Goal: Use online tool/utility: Use online tool/utility

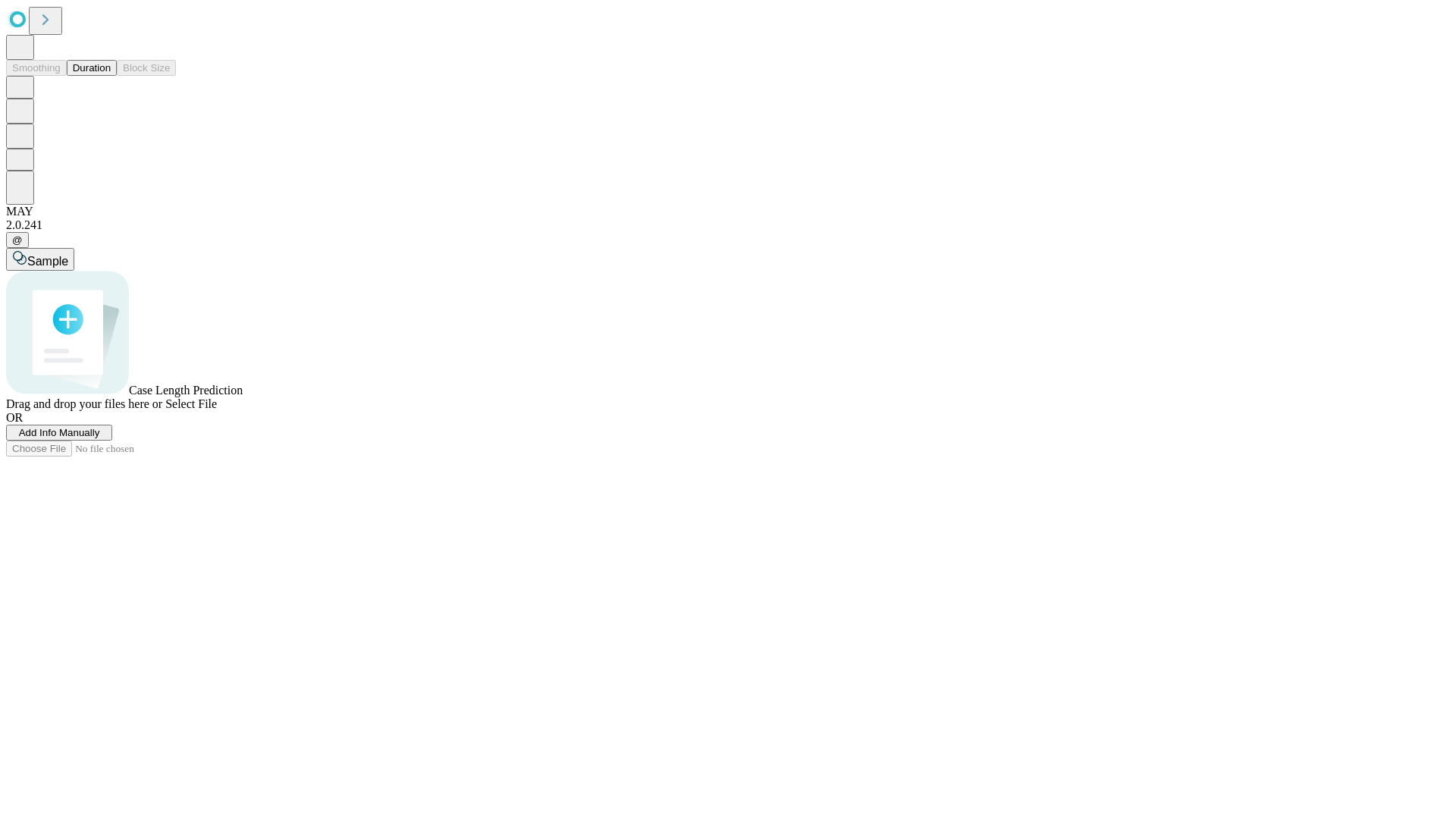
click at [111, 76] on button "Duration" at bounding box center [92, 68] width 50 height 16
click at [100, 438] on span "Add Info Manually" at bounding box center [60, 432] width 81 height 11
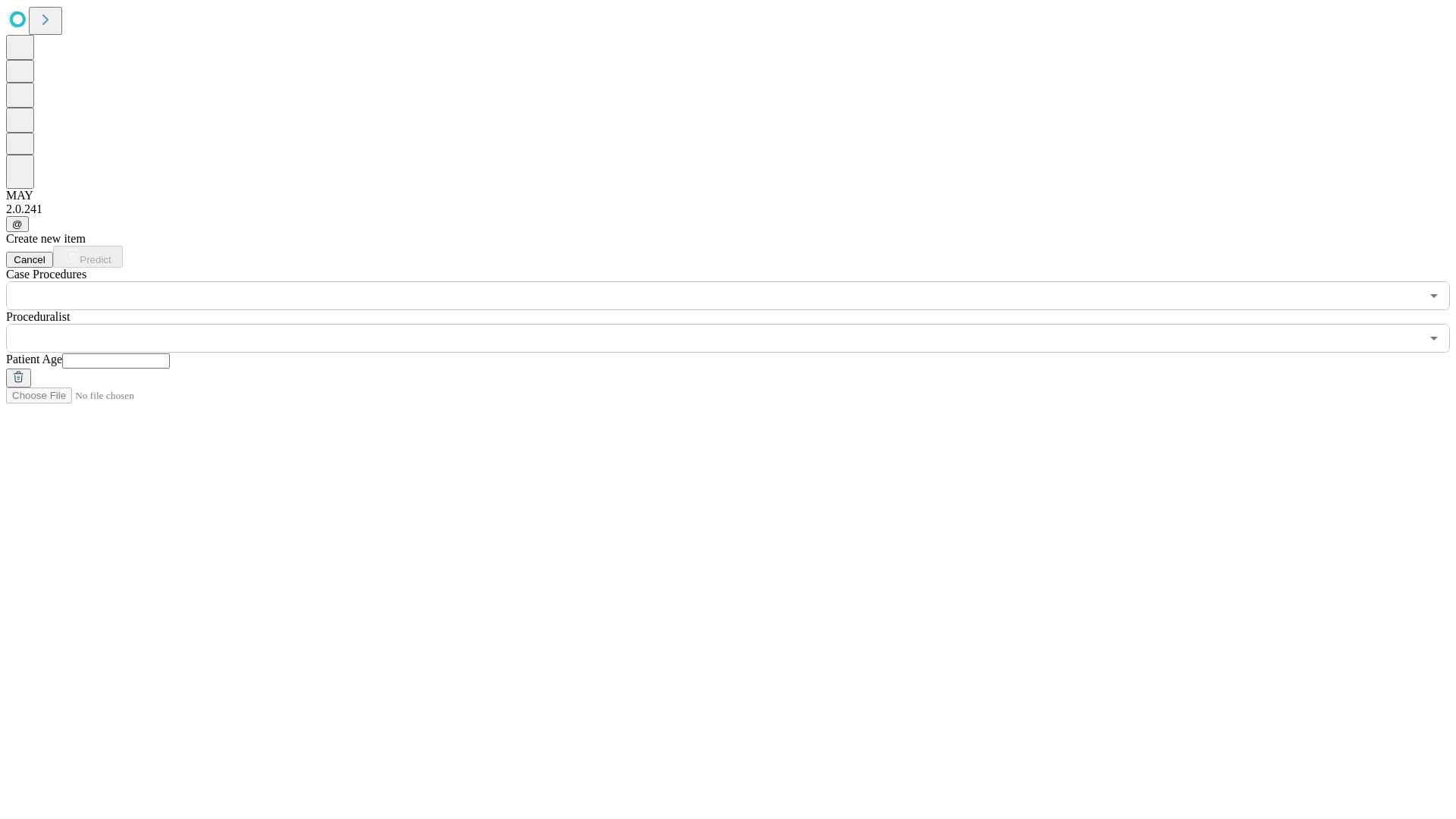
click at [170, 353] on input "text" at bounding box center [116, 361] width 107 height 16
type input "**"
click at [738, 324] on input "text" at bounding box center [713, 338] width 1414 height 29
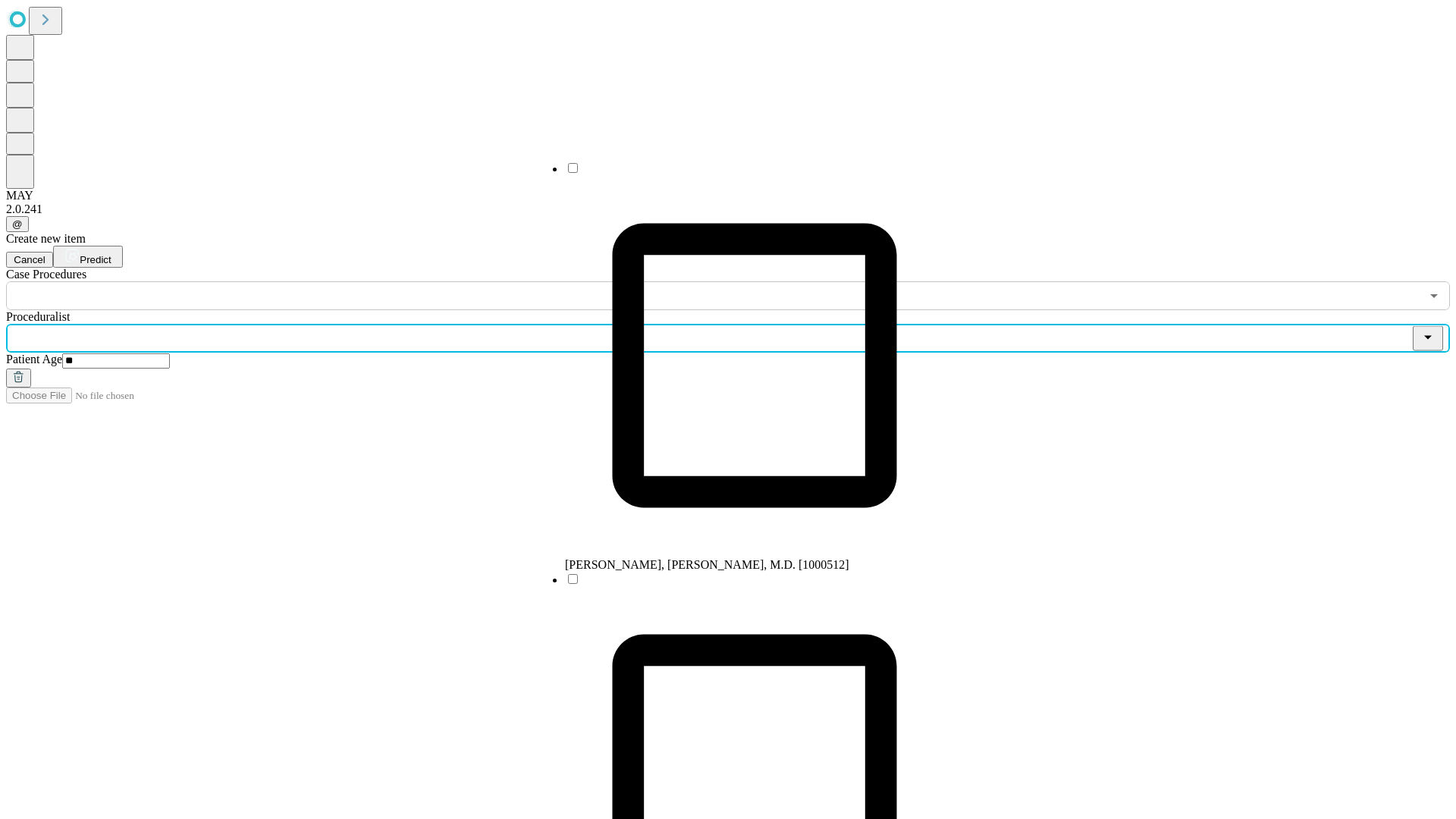
click at [739, 174] on li "[PERSON_NAME], [PERSON_NAME], M.D. [1000512]" at bounding box center [755, 366] width 379 height 411
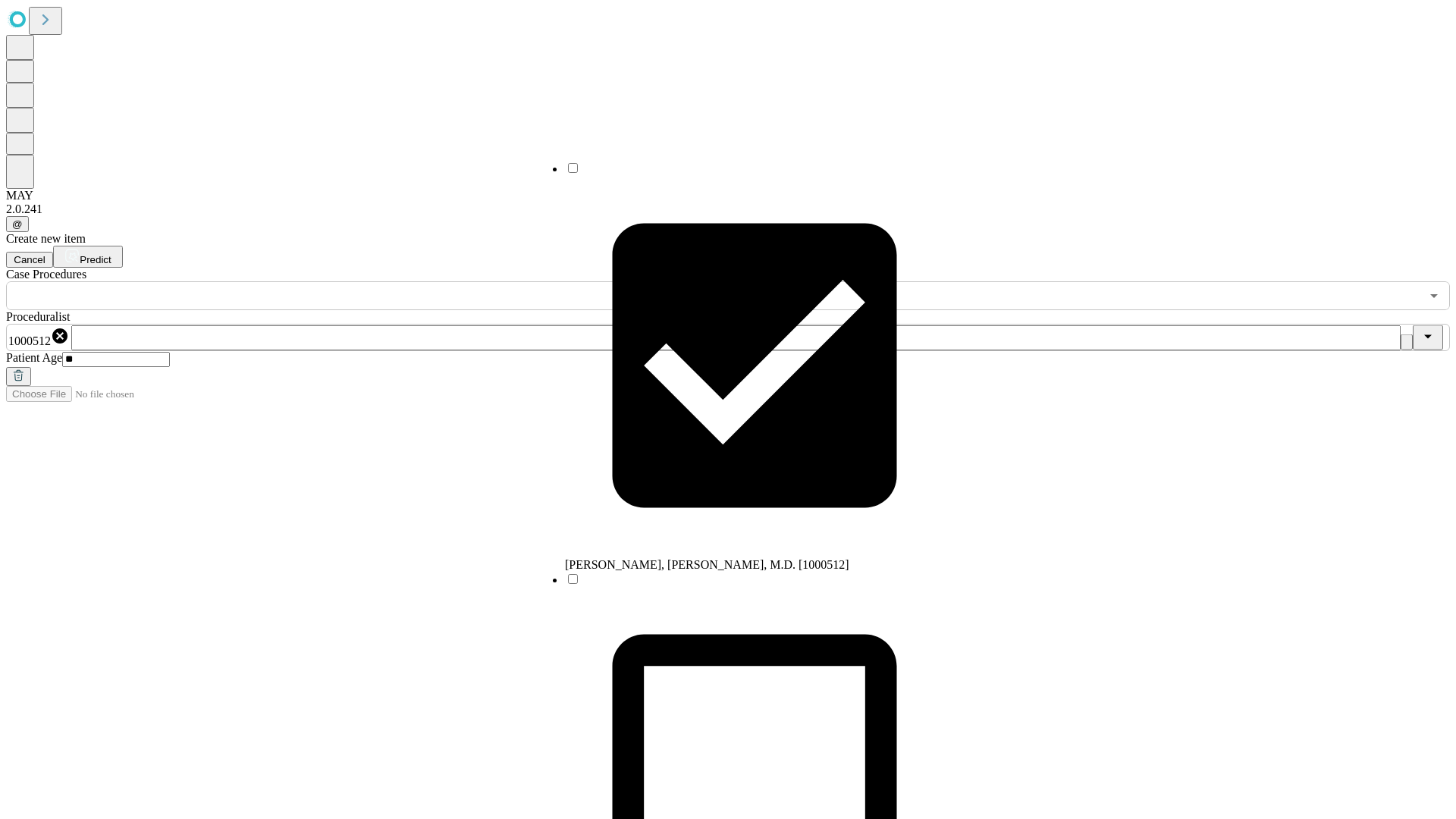
click at [319, 281] on input "text" at bounding box center [713, 295] width 1414 height 29
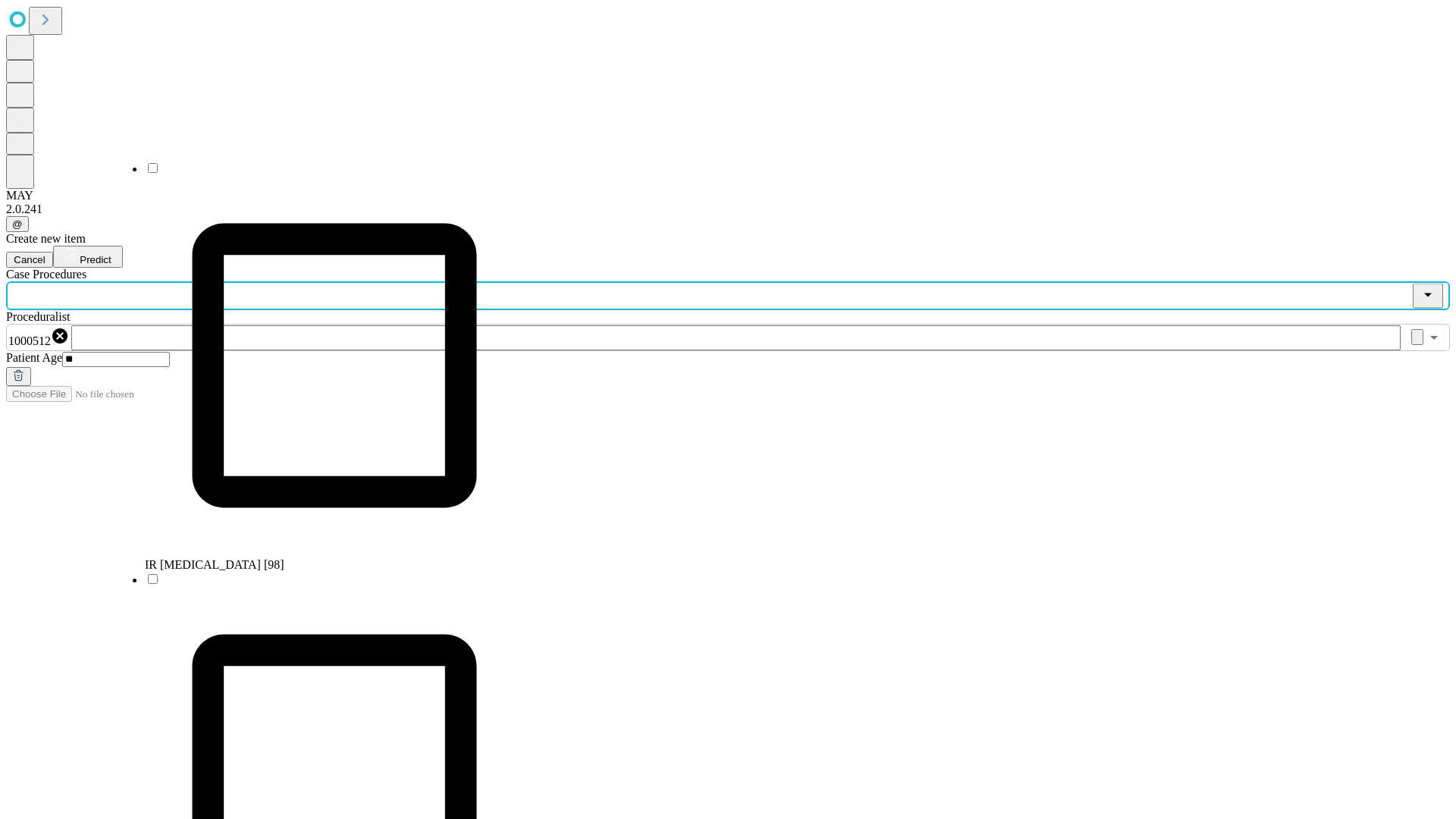
click at [319, 174] on li "IR [MEDICAL_DATA] [98]" at bounding box center [334, 366] width 379 height 411
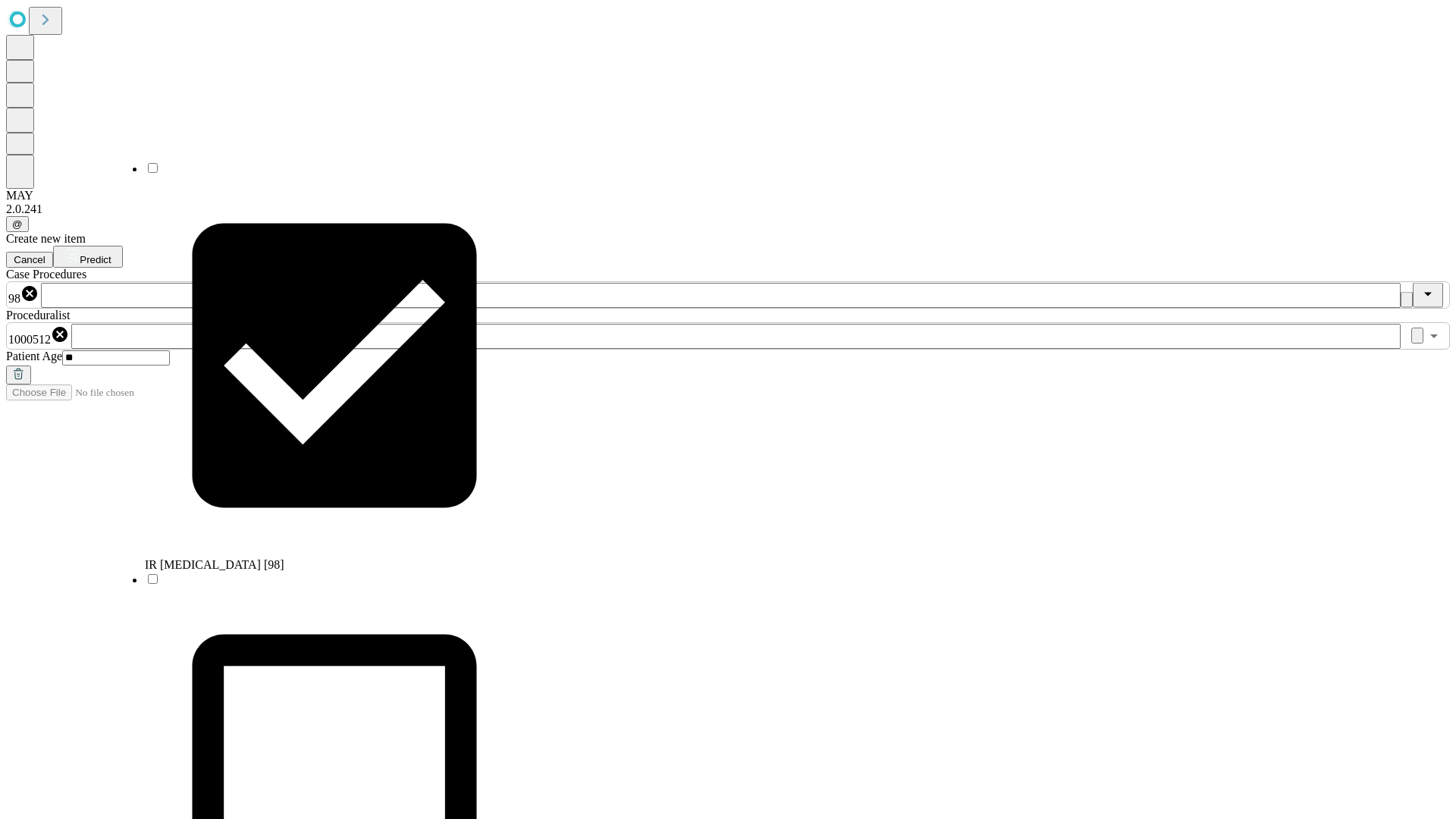
click at [111, 254] on span "Predict" at bounding box center [95, 259] width 31 height 11
